Goal: Task Accomplishment & Management: Use online tool/utility

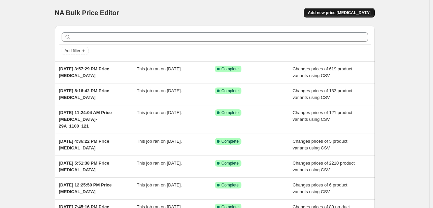
click at [338, 9] on button "Add new price [MEDICAL_DATA]" at bounding box center [339, 12] width 71 height 9
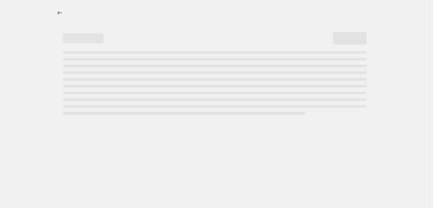
select select "percentage"
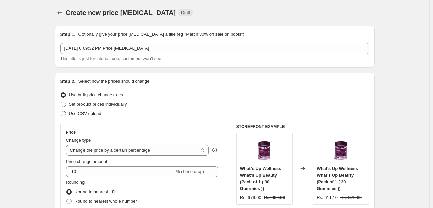
click at [92, 115] on span "Use CSV upload" at bounding box center [85, 113] width 32 height 5
click at [61, 111] on input "Use CSV upload" at bounding box center [61, 111] width 0 height 0
radio input "true"
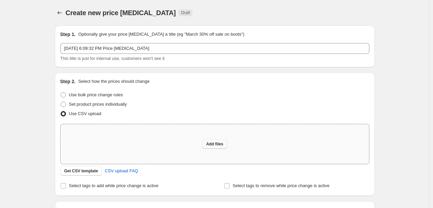
click at [215, 148] on button "Add files" at bounding box center [214, 143] width 25 height 9
type input "C:\fakepath\MRP_SP Changes - 2025 - 2S_0100_11.csv"
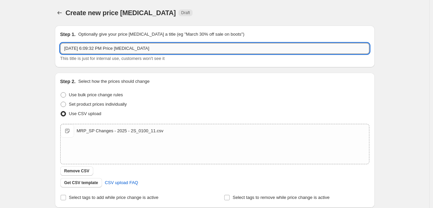
click at [150, 47] on input "[DATE] 6:09:32 PM Price [MEDICAL_DATA]" at bounding box center [214, 48] width 309 height 11
paste input "2S_0100_11"
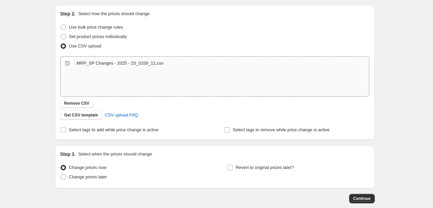
scroll to position [104, 0]
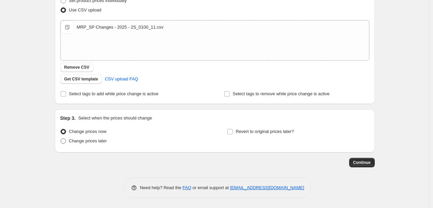
type input "[DATE] 6:09:32 PM Price [MEDICAL_DATA]- 2S_0100_11"
click at [90, 139] on span "Change prices later" at bounding box center [88, 140] width 38 height 5
click at [61, 139] on input "Change prices later" at bounding box center [61, 138] width 0 height 0
radio input "true"
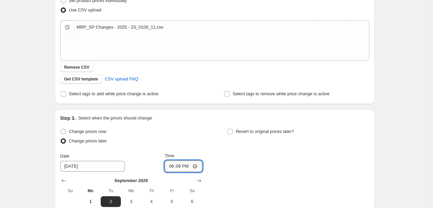
click at [179, 167] on input "18:09" at bounding box center [184, 166] width 38 height 11
type input "01:00"
click at [235, 160] on div "Change prices now Change prices later Date [DATE] Time 01:00 [DATE] Su Mo Tu We…" at bounding box center [214, 188] width 309 height 123
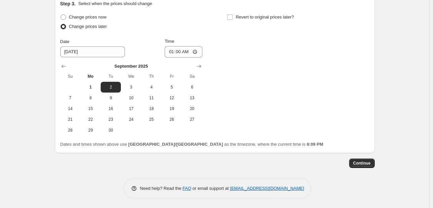
scroll to position [219, 0]
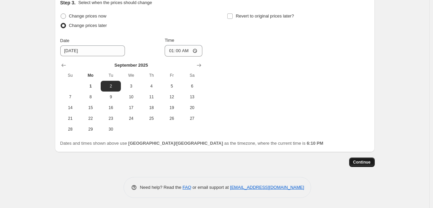
click at [368, 166] on button "Continue" at bounding box center [362, 162] width 26 height 9
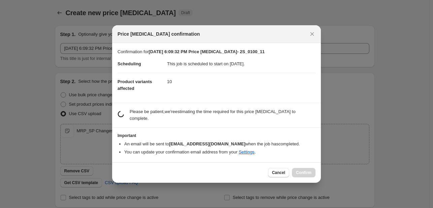
scroll to position [0, 0]
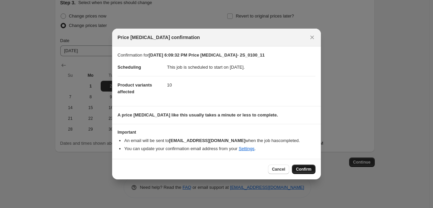
click at [306, 169] on span "Confirm" at bounding box center [303, 169] width 15 height 5
